Goal: Task Accomplishment & Management: Manage account settings

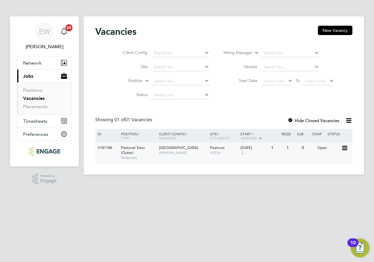
click at [185, 153] on span "[PERSON_NAME]" at bounding box center [183, 153] width 48 height 5
click at [26, 106] on link "Placements" at bounding box center [35, 107] width 24 height 6
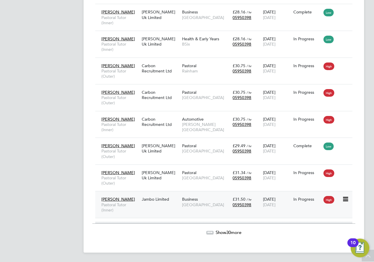
click at [197, 203] on span "[GEOGRAPHIC_DATA]" at bounding box center [206, 204] width 48 height 5
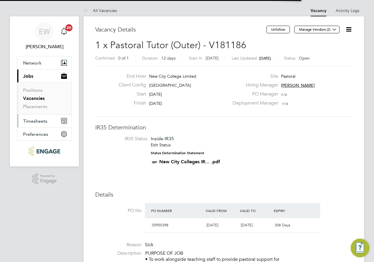
click at [33, 121] on span "Timesheets" at bounding box center [35, 121] width 24 height 6
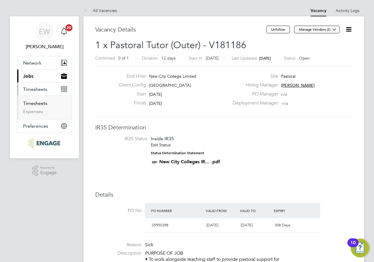
click at [37, 101] on link "Timesheets" at bounding box center [35, 104] width 24 height 6
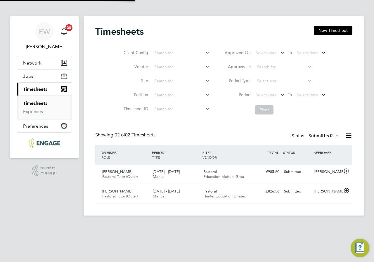
scroll to position [15, 51]
click at [335, 190] on div "[PERSON_NAME]" at bounding box center [327, 192] width 30 height 10
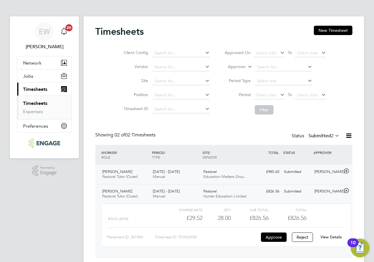
scroll to position [17, 0]
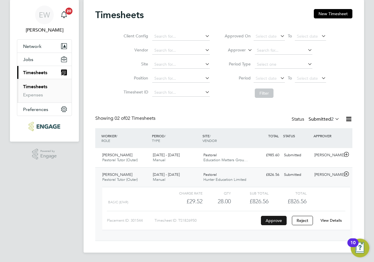
click at [274, 220] on button "Approve" at bounding box center [274, 220] width 26 height 9
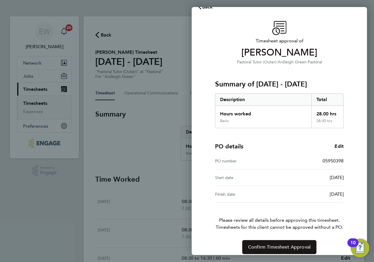
scroll to position [18, 0]
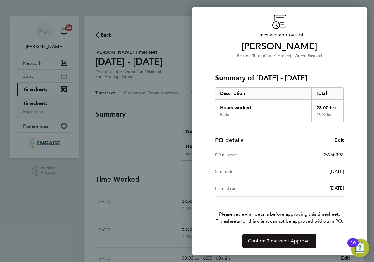
click at [284, 237] on button "Confirm Timesheet Approval" at bounding box center [279, 241] width 74 height 14
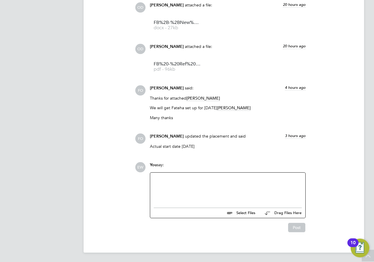
click at [205, 194] on div at bounding box center [228, 188] width 148 height 25
